Goal: Transaction & Acquisition: Purchase product/service

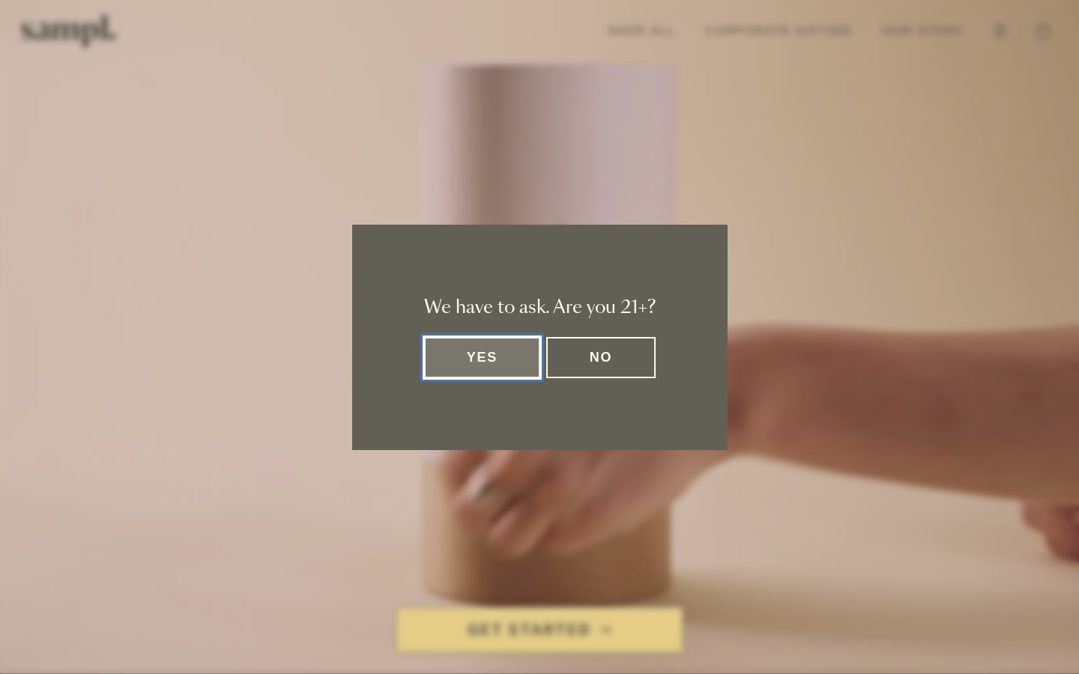
click at [499, 349] on button "Yes" at bounding box center [482, 357] width 117 height 41
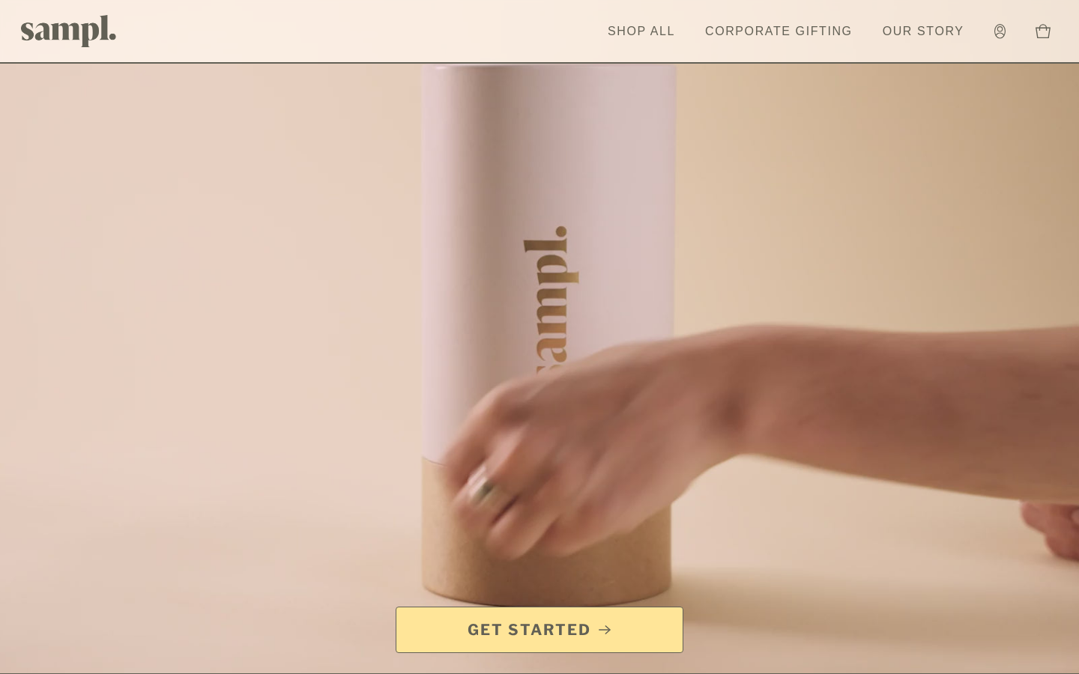
click at [518, 625] on span "Get Started" at bounding box center [529, 629] width 124 height 21
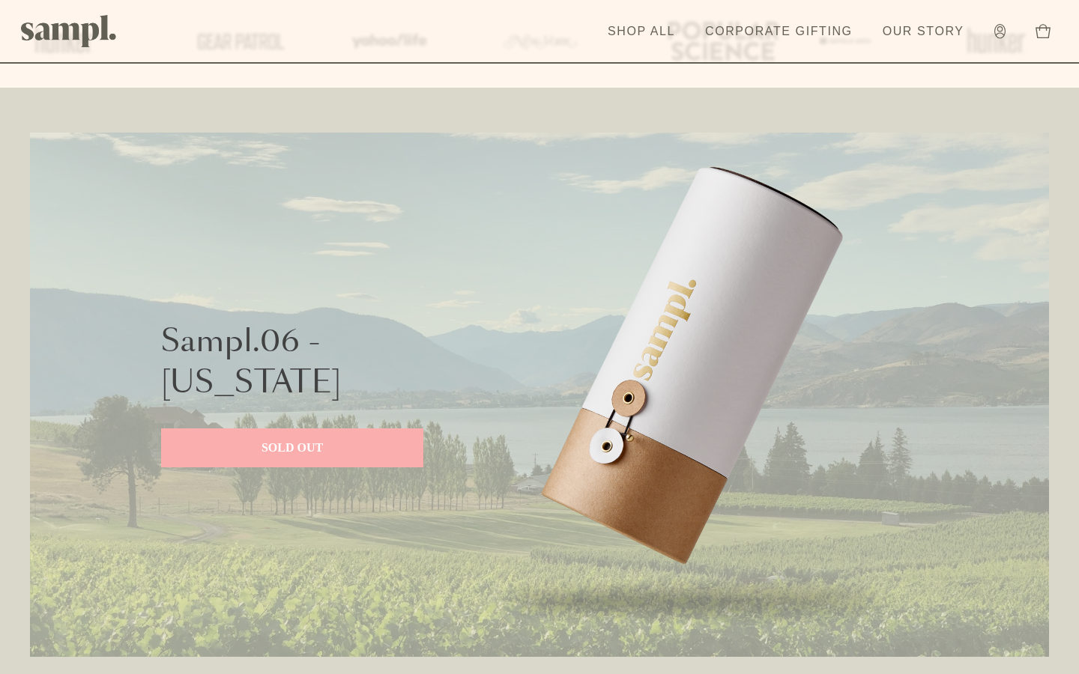
scroll to position [667, 0]
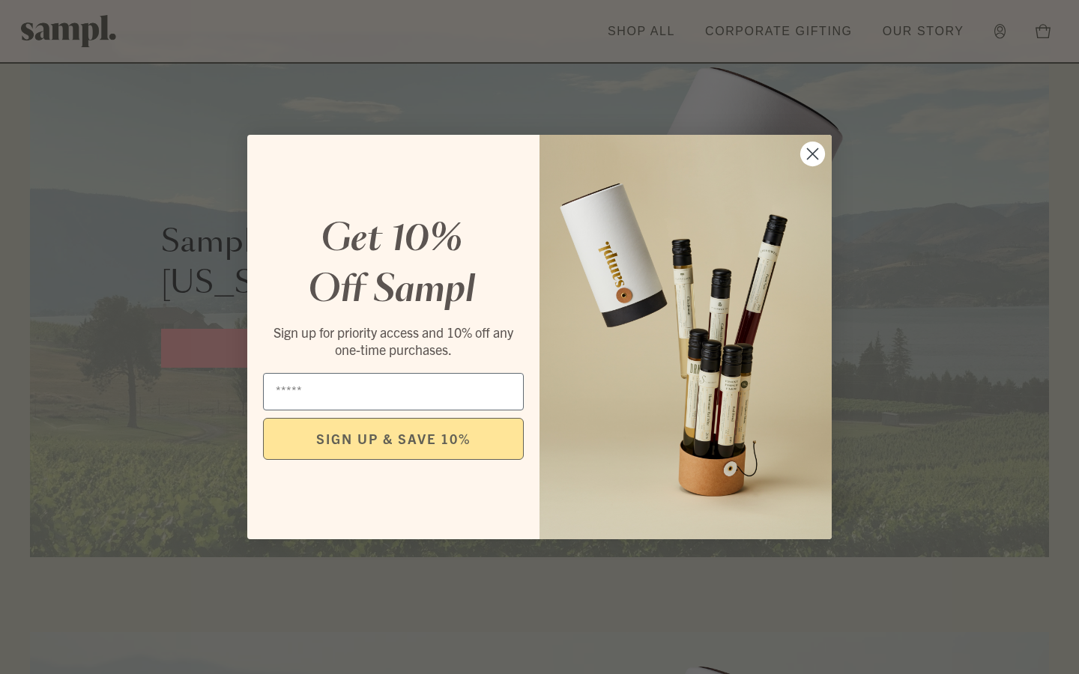
click at [810, 154] on icon "Close dialog" at bounding box center [812, 154] width 10 height 10
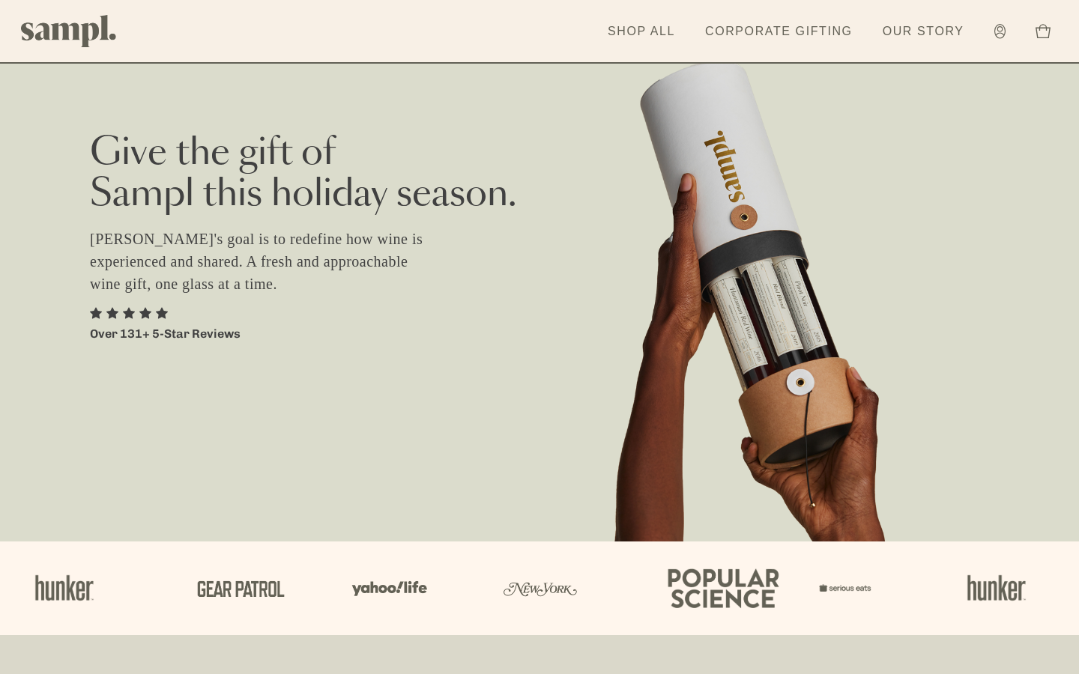
scroll to position [0, 0]
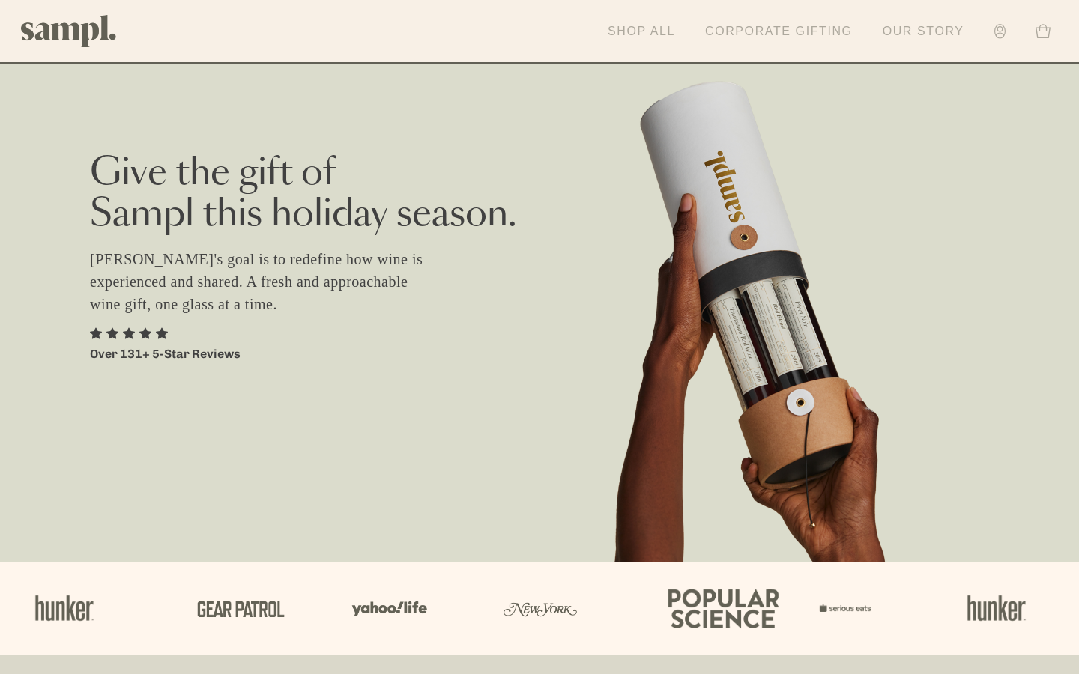
click at [637, 31] on link "Shop All" at bounding box center [641, 31] width 82 height 33
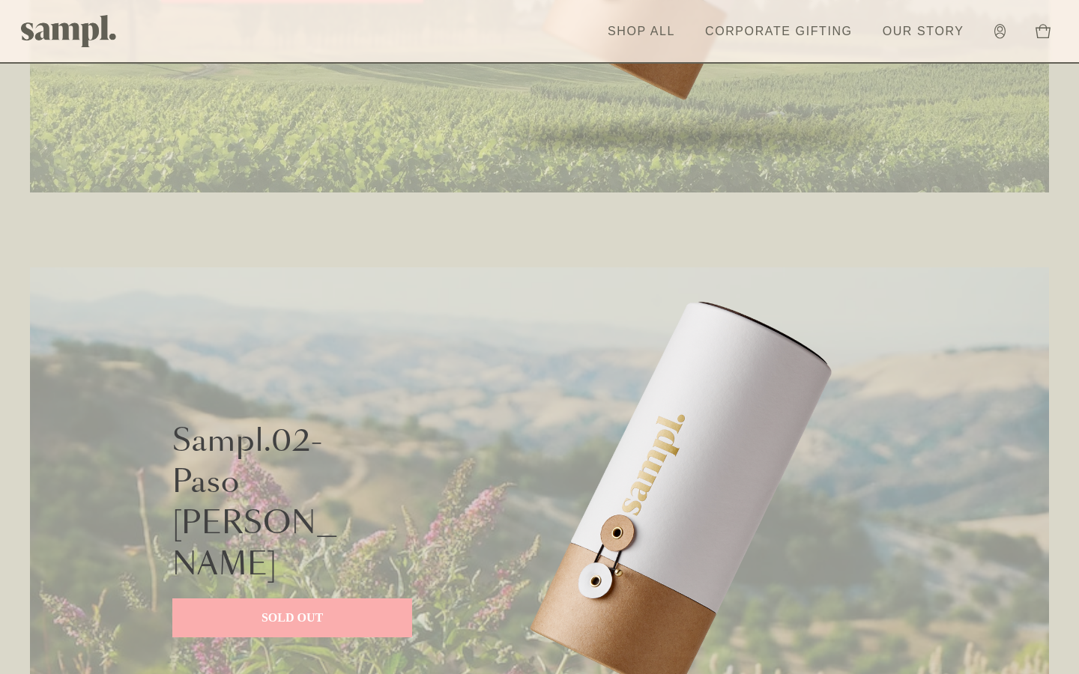
scroll to position [1160, 0]
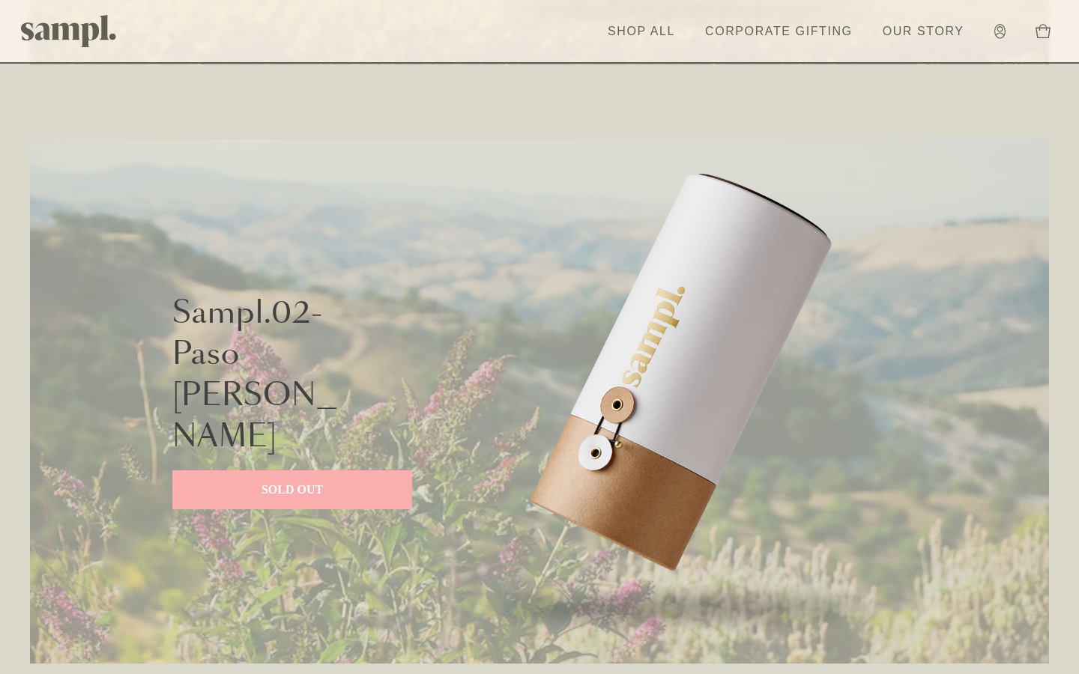
click at [247, 481] on p "SOLD OUT" at bounding box center [292, 490] width 210 height 18
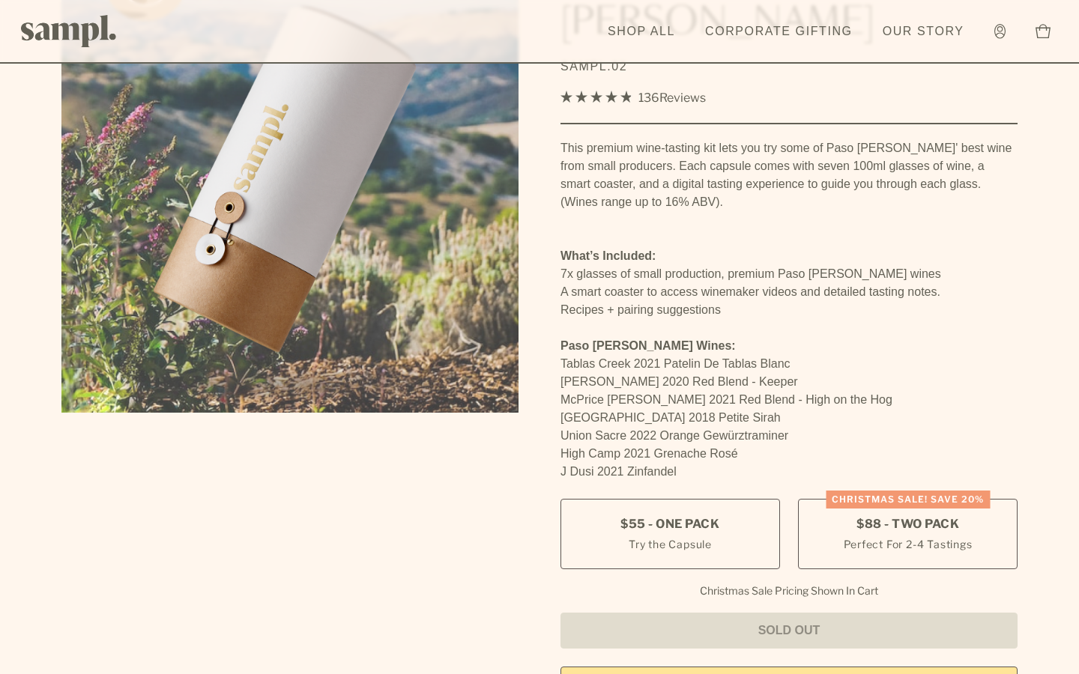
scroll to position [220, 0]
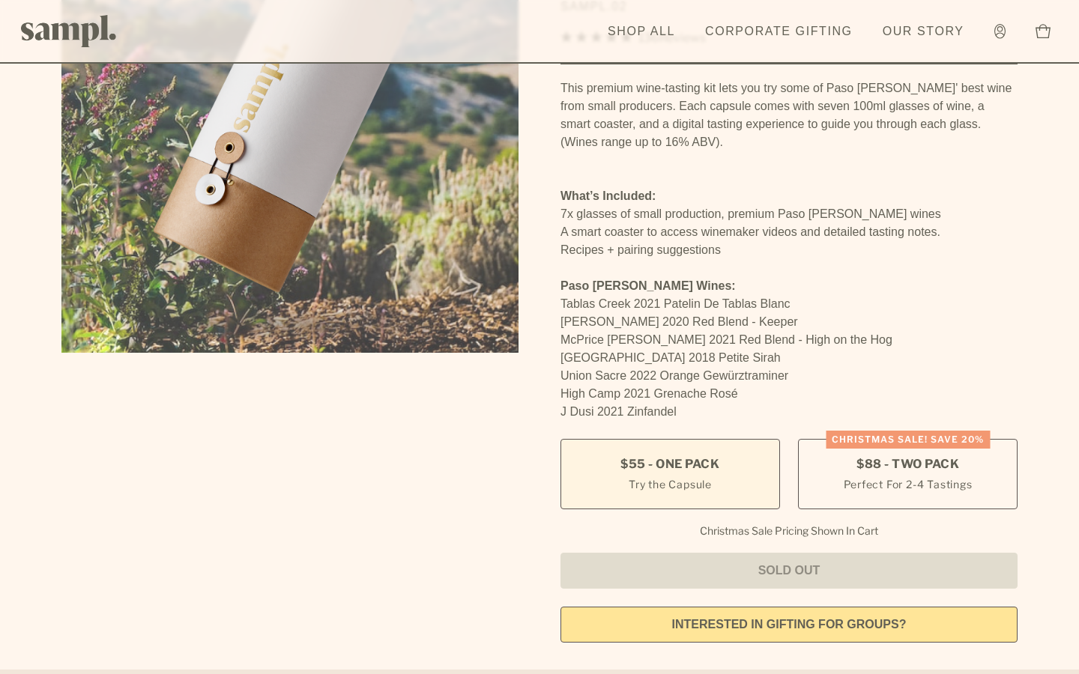
click at [746, 439] on label "$55 - One Pack Try the Capsule" at bounding box center [669, 474] width 219 height 70
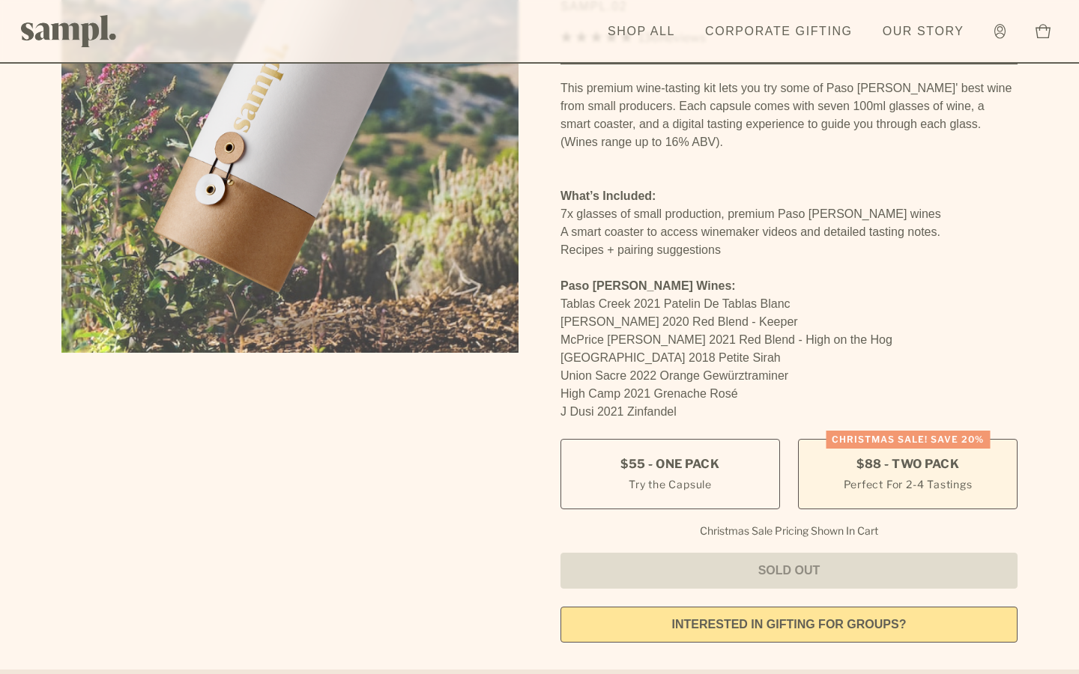
click at [840, 439] on label "CHRISTMAS SALE! Save 20% $88 - Two Pack Perfect For 2-4 Tastings" at bounding box center [907, 474] width 219 height 70
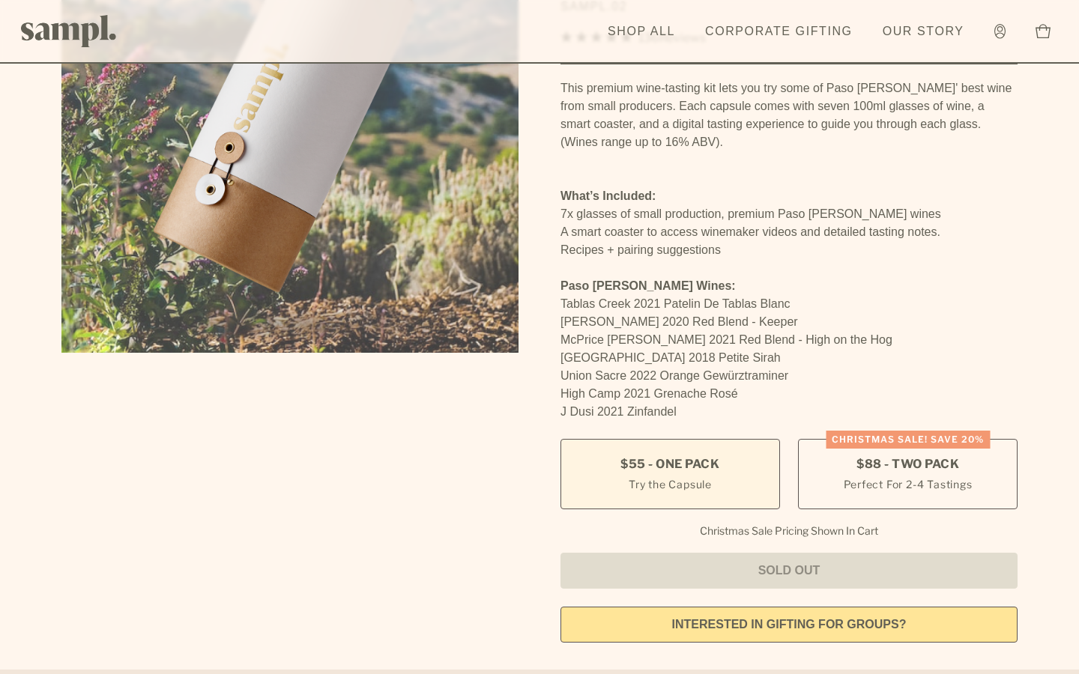
click at [735, 439] on label "$55 - One Pack Try the Capsule" at bounding box center [669, 474] width 219 height 70
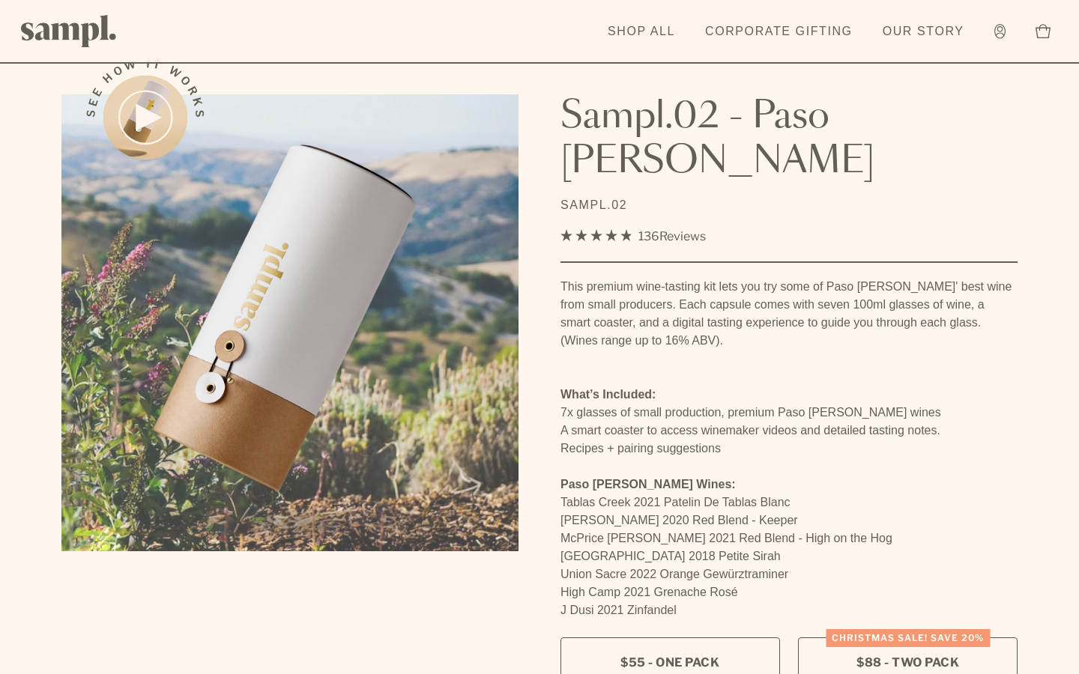
scroll to position [0, 0]
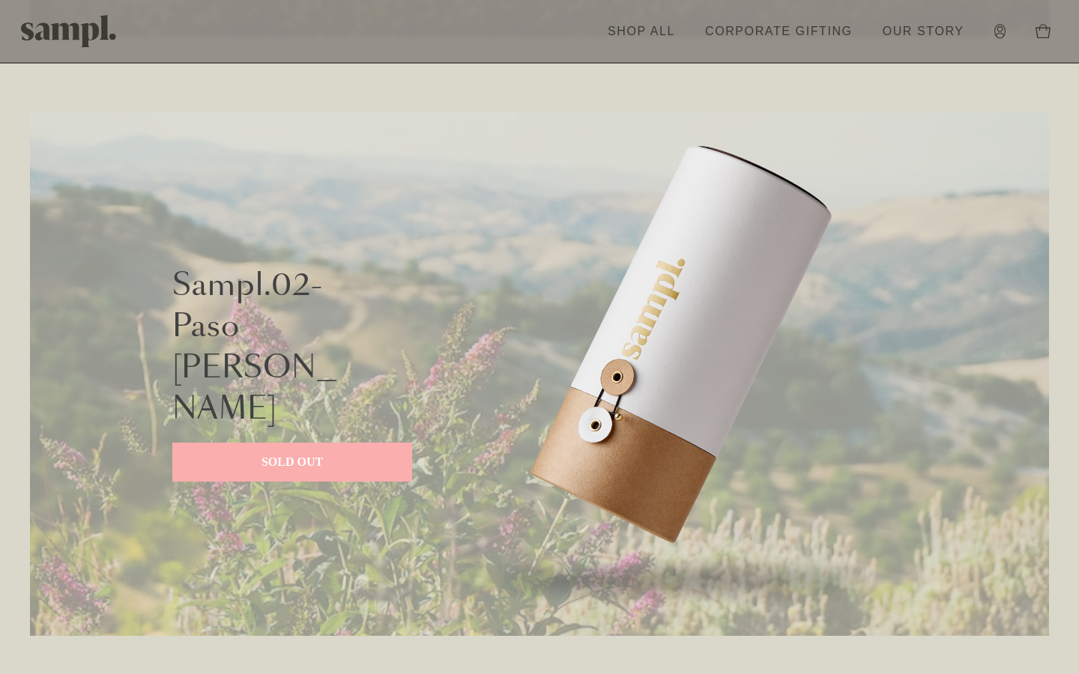
scroll to position [1160, 0]
